Goal: Navigation & Orientation: Find specific page/section

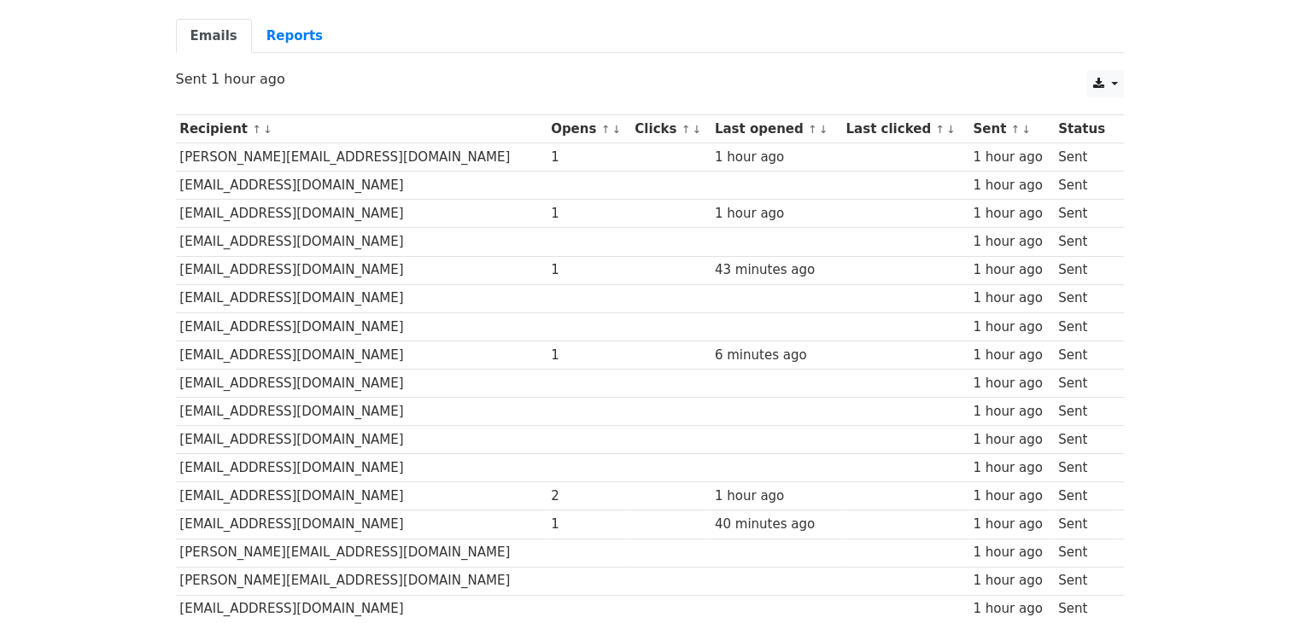
scroll to position [141, 0]
